Goal: Information Seeking & Learning: Learn about a topic

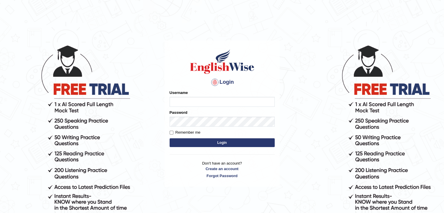
type input "shikharastogi11091998"
click at [218, 143] on button "Login" at bounding box center [222, 142] width 105 height 9
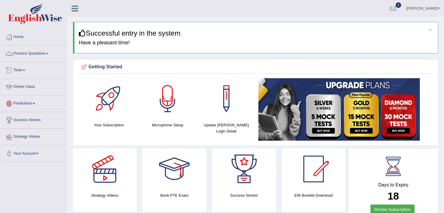
click at [39, 55] on link "Practice Questions" at bounding box center [33, 53] width 67 height 15
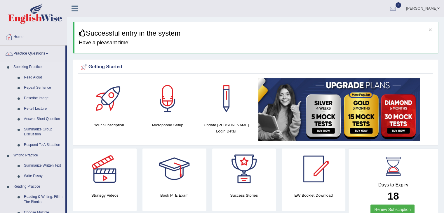
click at [41, 147] on link "Respond To A Situation" at bounding box center [43, 145] width 44 height 11
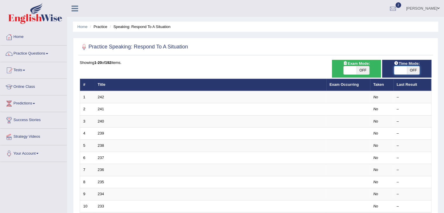
click at [405, 73] on span at bounding box center [400, 70] width 13 height 8
checkbox input "true"
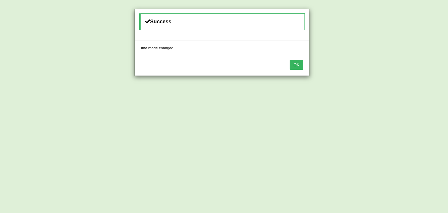
click at [292, 61] on button "OK" at bounding box center [296, 65] width 13 height 10
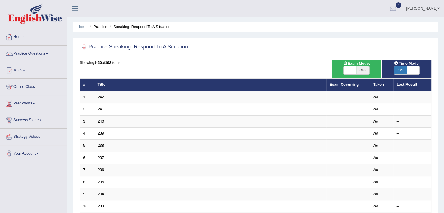
click at [358, 71] on span "OFF" at bounding box center [362, 70] width 13 height 8
checkbox input "true"
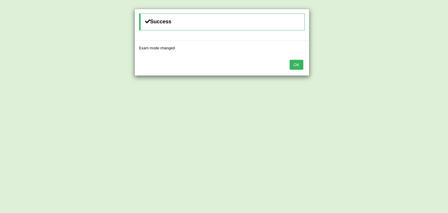
click at [294, 65] on button "OK" at bounding box center [296, 65] width 13 height 10
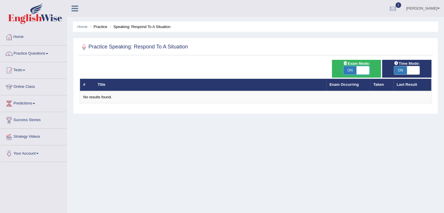
click at [367, 70] on span at bounding box center [362, 70] width 13 height 8
checkbox input "false"
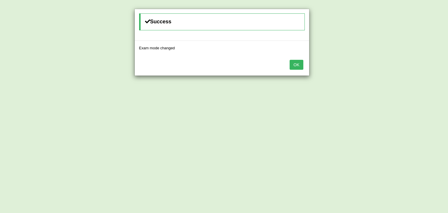
click at [293, 65] on button "OK" at bounding box center [296, 65] width 13 height 10
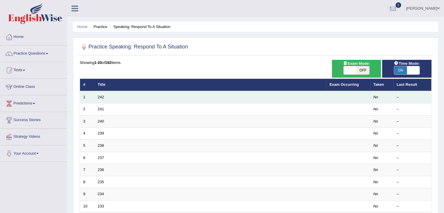
click at [116, 95] on td "242" at bounding box center [211, 97] width 232 height 12
click at [232, 101] on td "242" at bounding box center [211, 97] width 232 height 12
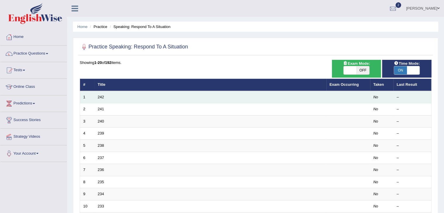
click at [309, 100] on td "242" at bounding box center [211, 97] width 232 height 12
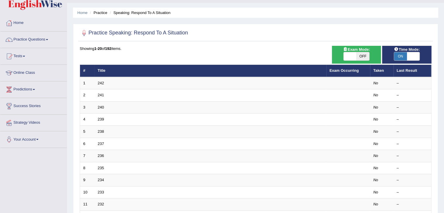
scroll to position [9, 0]
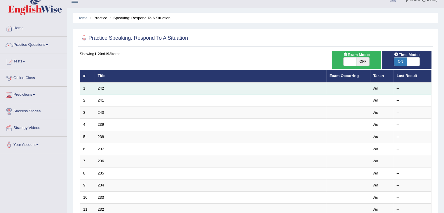
click at [175, 90] on td "242" at bounding box center [211, 88] width 232 height 12
click at [108, 88] on td "242" at bounding box center [211, 88] width 232 height 12
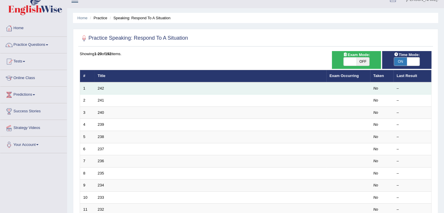
click at [402, 87] on div "–" at bounding box center [413, 89] width 32 height 6
click at [372, 88] on td "No" at bounding box center [381, 88] width 23 height 12
click at [353, 87] on td at bounding box center [348, 88] width 44 height 12
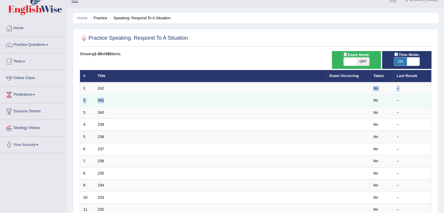
drag, startPoint x: 353, startPoint y: 87, endPoint x: 351, endPoint y: 98, distance: 11.3
click at [351, 98] on tbody "1 242 No – 2 241 No – 3 240 No – 4 239 No – 5 238 No – 6 237 No – 7 236 No – 8 …" at bounding box center [255, 203] width 351 height 243
click at [351, 98] on td at bounding box center [348, 101] width 44 height 12
click at [327, 100] on td at bounding box center [348, 101] width 44 height 12
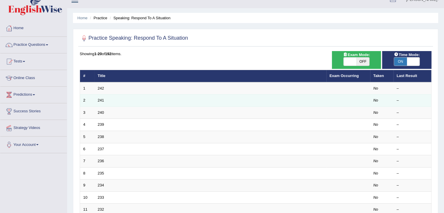
click at [327, 100] on td at bounding box center [348, 101] width 44 height 12
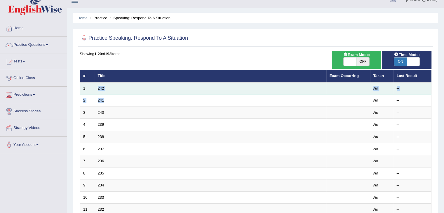
drag, startPoint x: 327, startPoint y: 100, endPoint x: 301, endPoint y: 87, distance: 29.1
click at [301, 87] on tbody "1 242 No – 2 241 No – 3 240 No – 4 239 No – 5 238 No – 6 237 No – 7 236 No – 8 …" at bounding box center [255, 203] width 351 height 243
click at [301, 87] on td "242" at bounding box center [211, 88] width 232 height 12
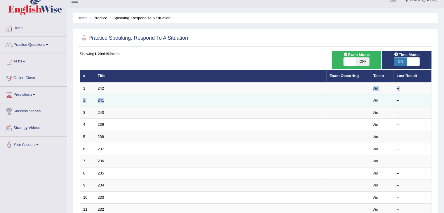
drag, startPoint x: 301, startPoint y: 87, endPoint x: 320, endPoint y: 94, distance: 19.6
click at [320, 94] on tbody "1 242 No – 2 241 No – 3 240 No – 4 239 No – 5 238 No – 6 237 No – 7 236 No – 8 …" at bounding box center [255, 203] width 351 height 243
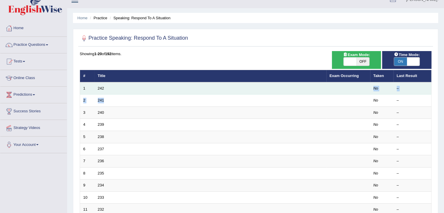
click at [319, 89] on td "242" at bounding box center [211, 88] width 232 height 12
click at [85, 90] on td "1" at bounding box center [87, 88] width 15 height 12
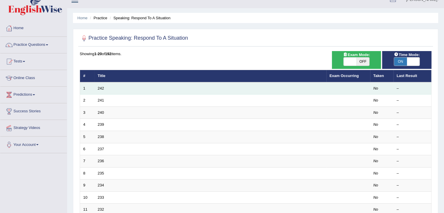
click at [134, 89] on td "242" at bounding box center [211, 88] width 232 height 12
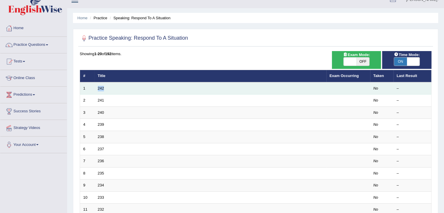
click at [152, 89] on td "242" at bounding box center [211, 88] width 232 height 12
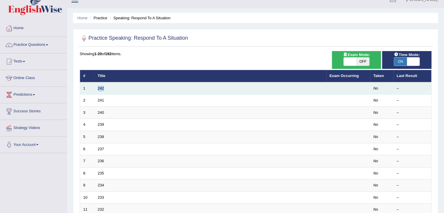
click at [249, 85] on td "242" at bounding box center [211, 88] width 232 height 12
click at [253, 92] on td "242" at bounding box center [211, 88] width 232 height 12
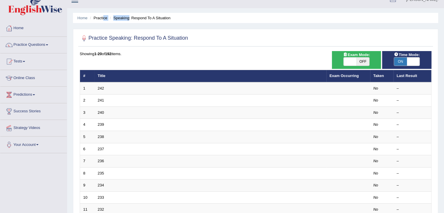
drag, startPoint x: 104, startPoint y: 19, endPoint x: 129, endPoint y: 20, distance: 25.4
click at [129, 20] on ul "Home Practice Speaking: Respond To A Situation" at bounding box center [255, 18] width 365 height 10
click at [411, 66] on div "Time Mode: ON OFF" at bounding box center [406, 60] width 49 height 18
click at [410, 61] on span at bounding box center [413, 61] width 13 height 8
checkbox input "false"
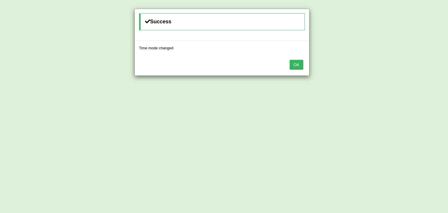
click at [298, 64] on button "OK" at bounding box center [296, 65] width 13 height 10
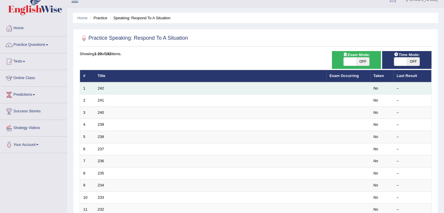
click at [277, 86] on td "242" at bounding box center [211, 88] width 232 height 12
click at [285, 88] on td "242" at bounding box center [211, 88] width 232 height 12
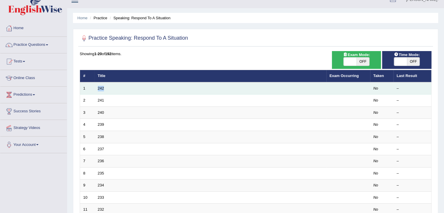
drag, startPoint x: 285, startPoint y: 88, endPoint x: 298, endPoint y: 88, distance: 13.4
click at [298, 88] on td "242" at bounding box center [211, 88] width 232 height 12
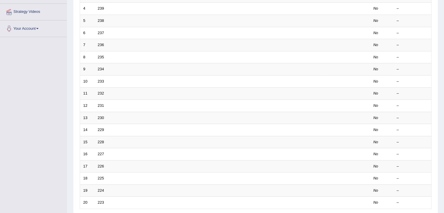
scroll to position [172, 0]
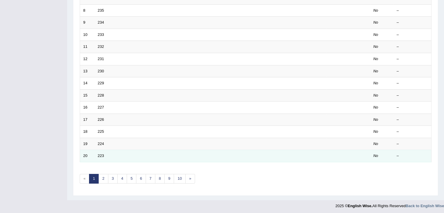
click at [221, 157] on td "223" at bounding box center [211, 156] width 232 height 12
click at [225, 155] on td "223" at bounding box center [211, 156] width 232 height 12
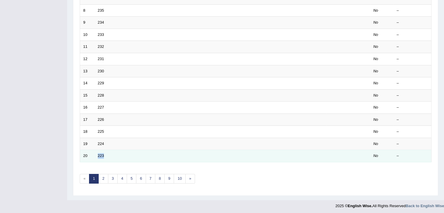
click at [225, 155] on td "223" at bounding box center [211, 156] width 232 height 12
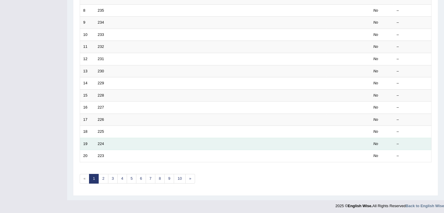
click at [254, 142] on td "224" at bounding box center [211, 144] width 232 height 12
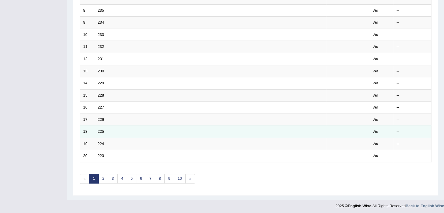
click at [253, 131] on td "225" at bounding box center [211, 132] width 232 height 12
